Goal: Transaction & Acquisition: Book appointment/travel/reservation

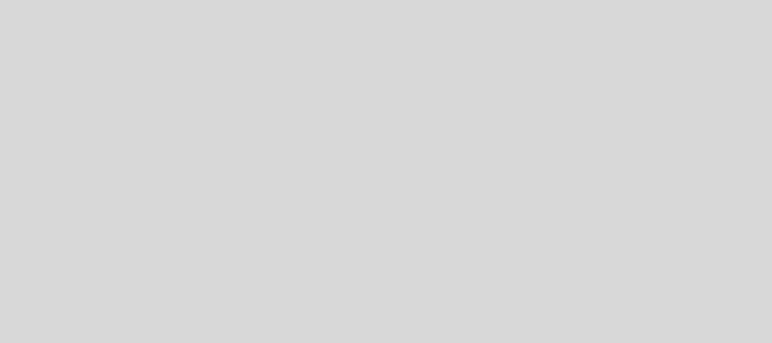
select select "es"
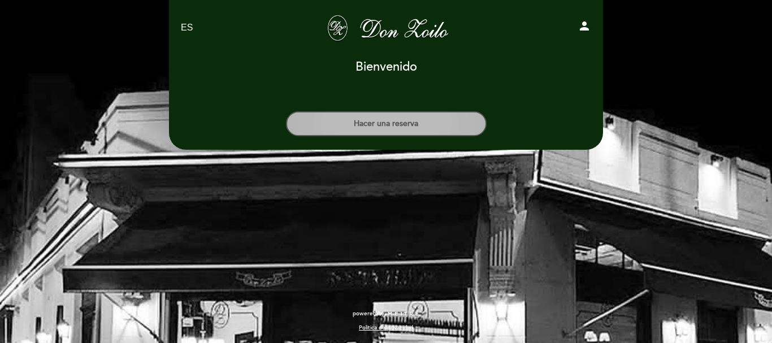
click at [375, 124] on button "Hacer una reserva" at bounding box center [386, 123] width 201 height 25
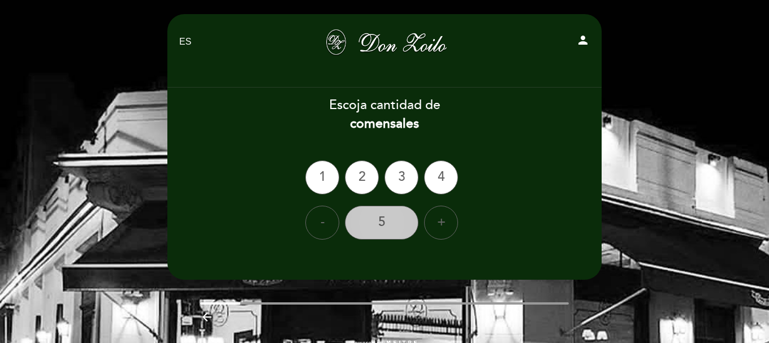
click at [380, 222] on div "5" at bounding box center [382, 223] width 74 height 34
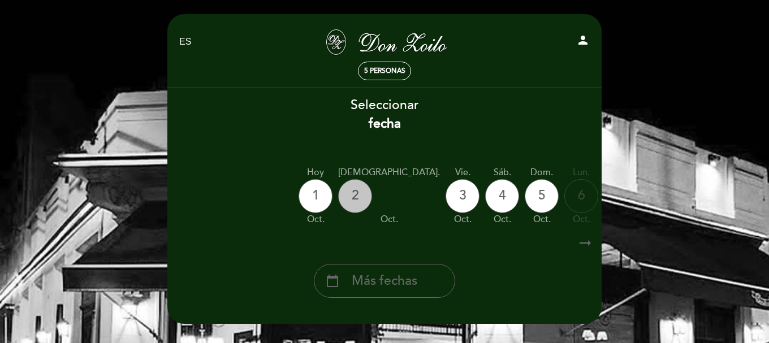
click at [351, 199] on div "2" at bounding box center [355, 196] width 34 height 34
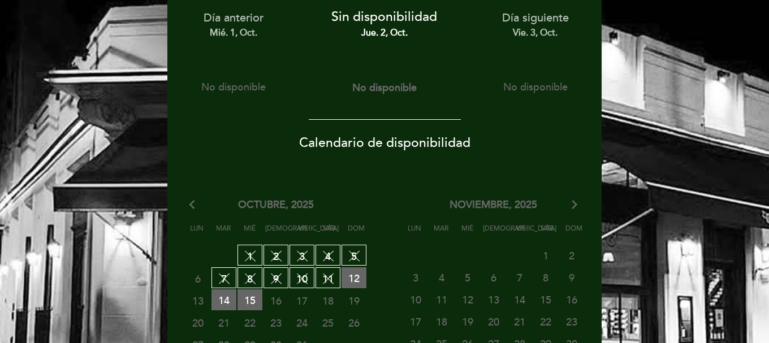
scroll to position [90, 0]
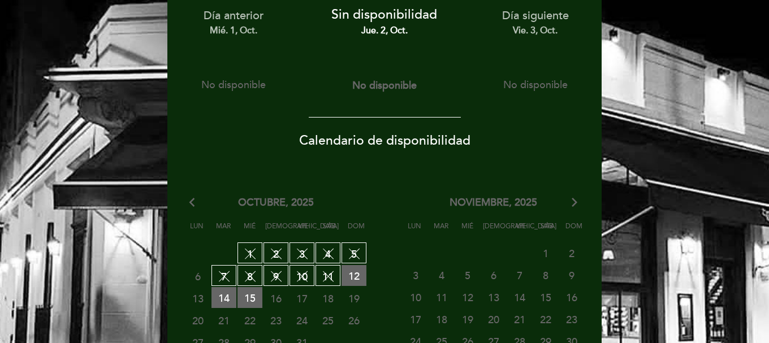
click at [328, 257] on span "4 SIN DISPONIBILIDAD" at bounding box center [328, 253] width 25 height 21
click at [249, 302] on span "15 RESERVAS DISPONIBLES" at bounding box center [249, 297] width 25 height 21
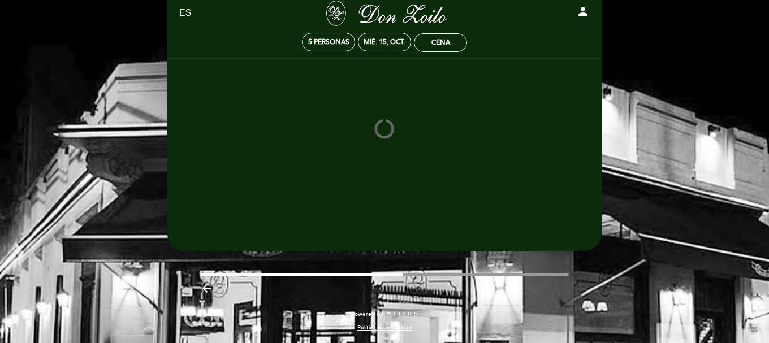
scroll to position [29, 0]
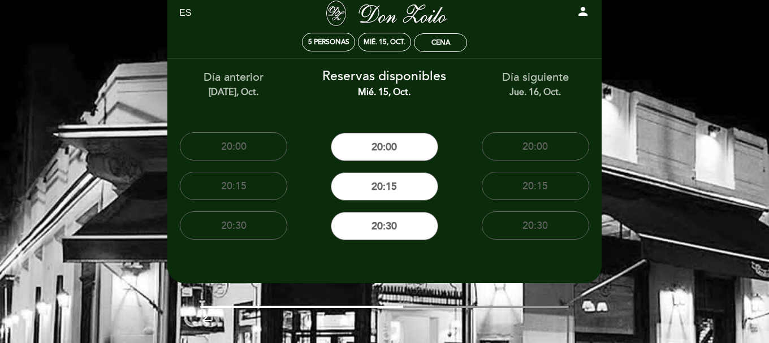
click at [643, 20] on div "EN ES PT Don Zoilo person 5 personas mié. 15, oct. Cena Bienvenido Bienvenido, …" at bounding box center [384, 173] width 769 height 404
